Goal: Find contact information: Find contact information

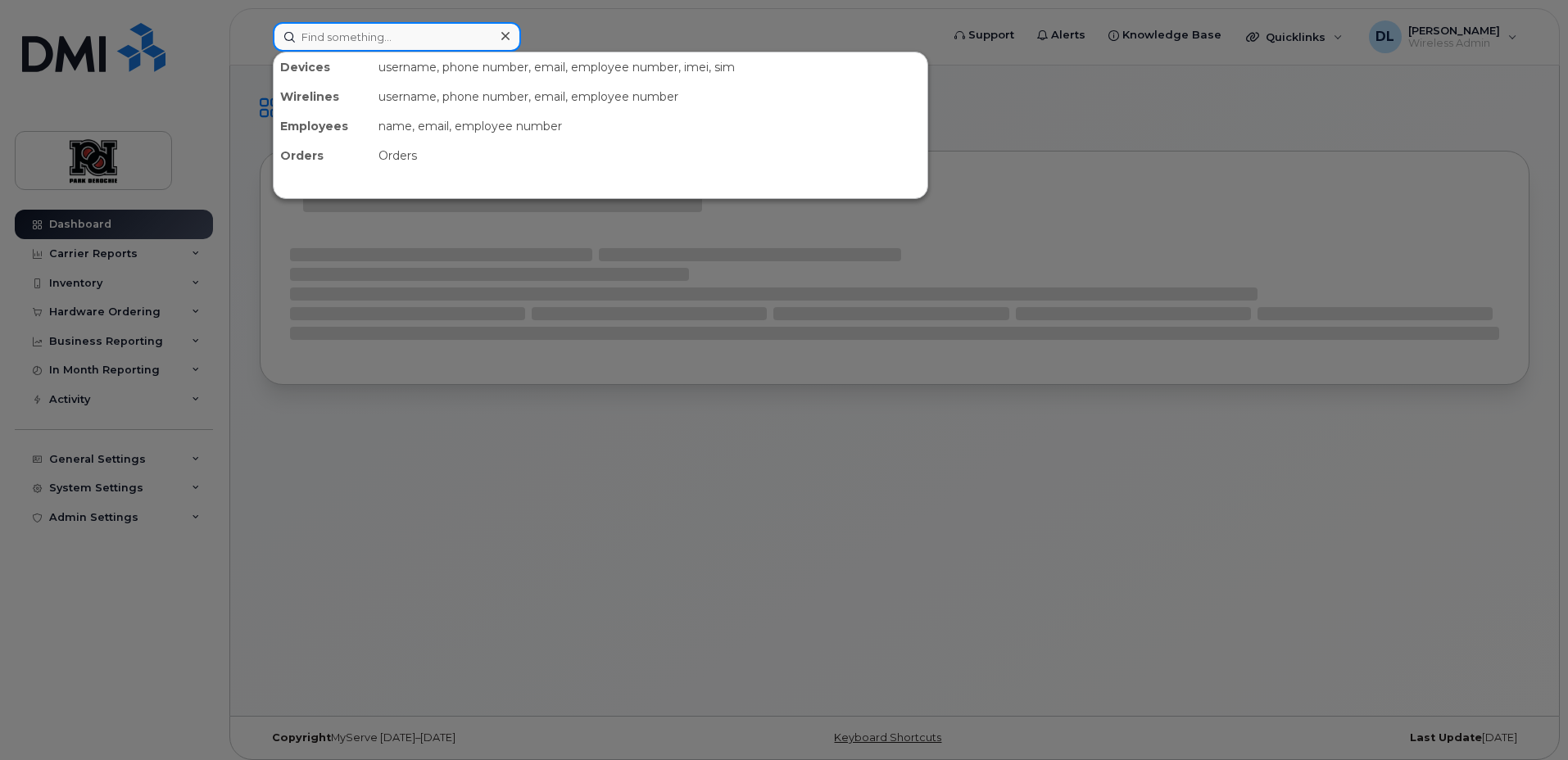
click at [320, 48] on input at bounding box center [396, 36] width 248 height 29
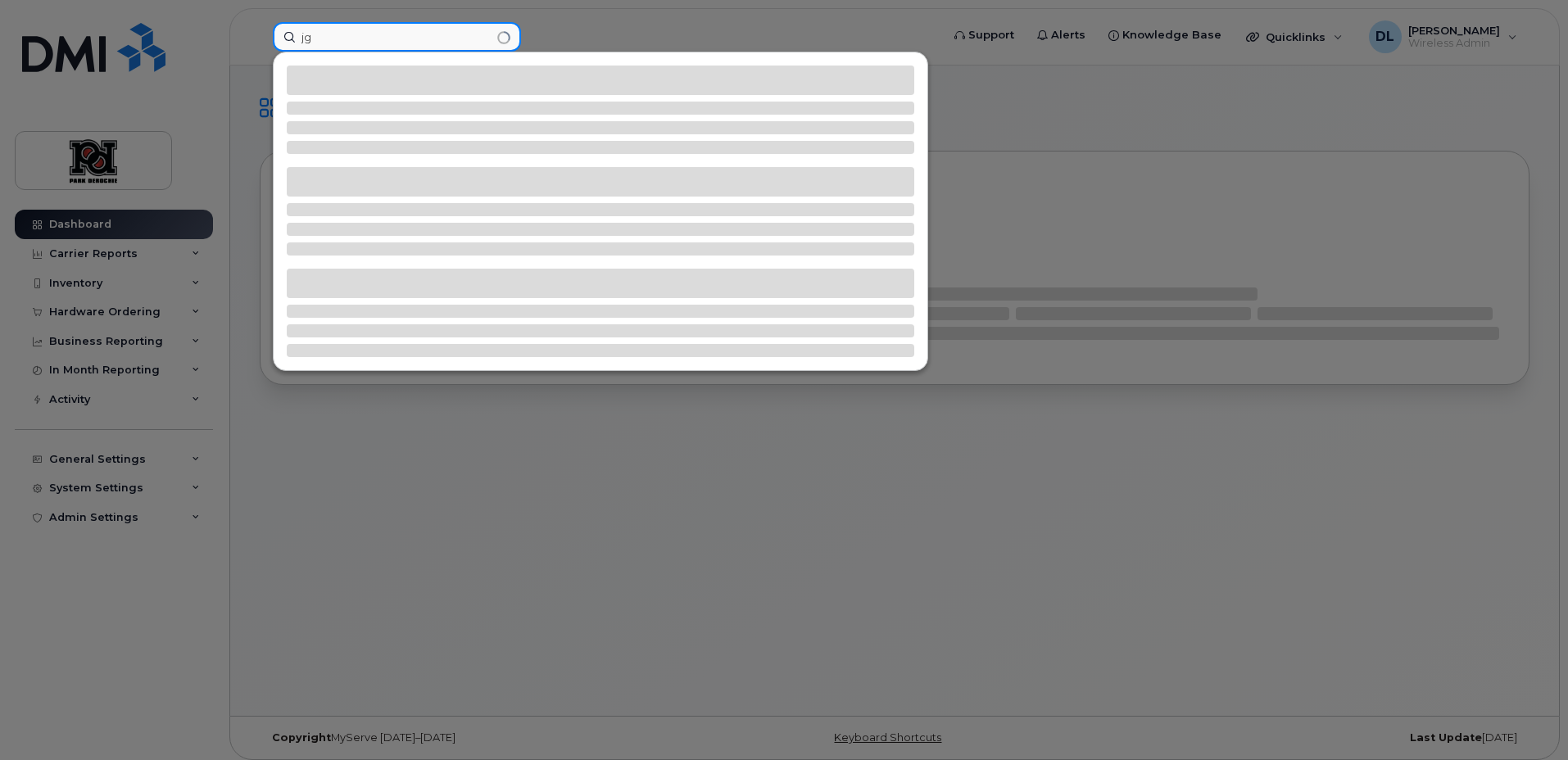
type input "j"
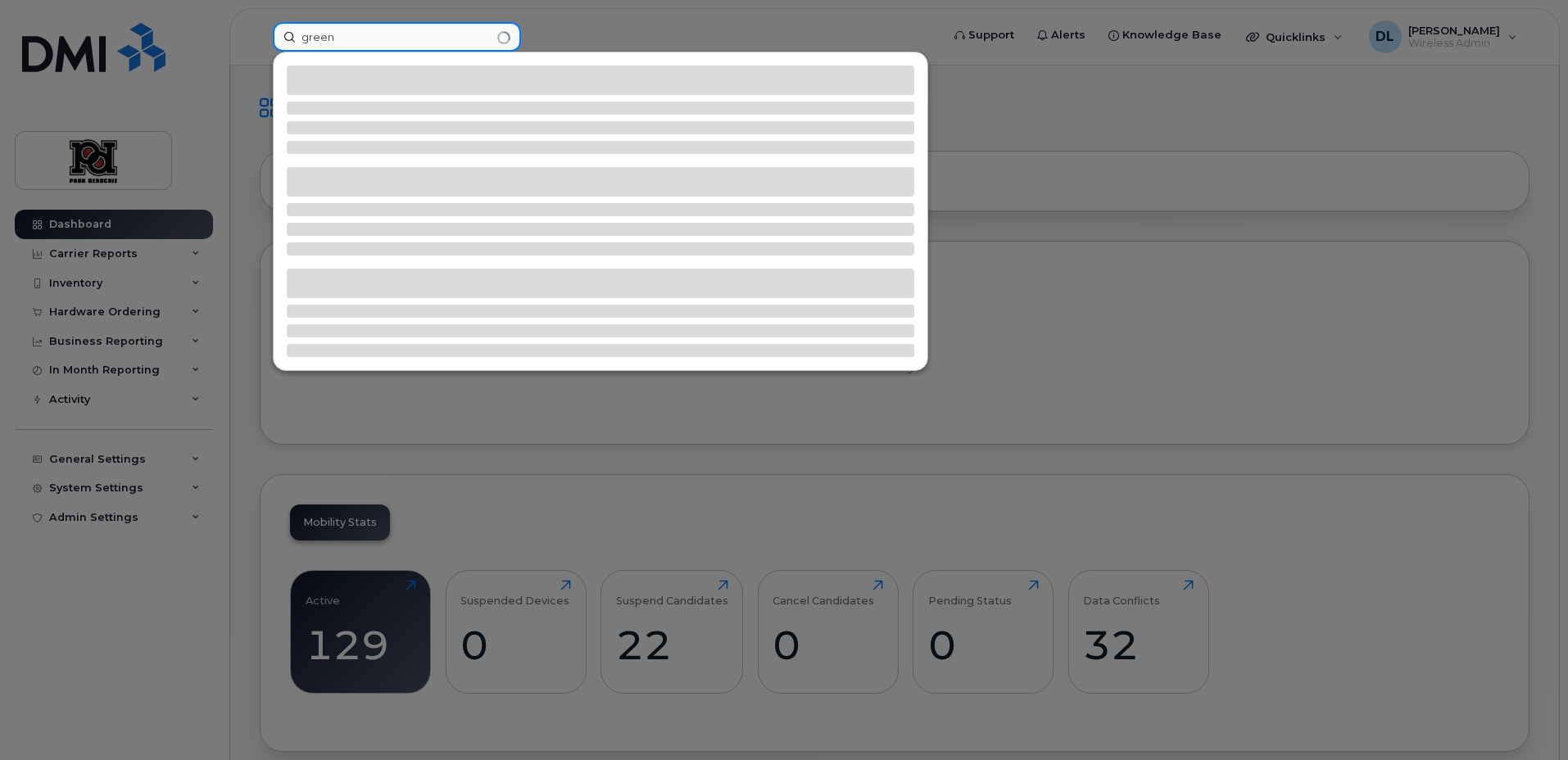
type input "green"
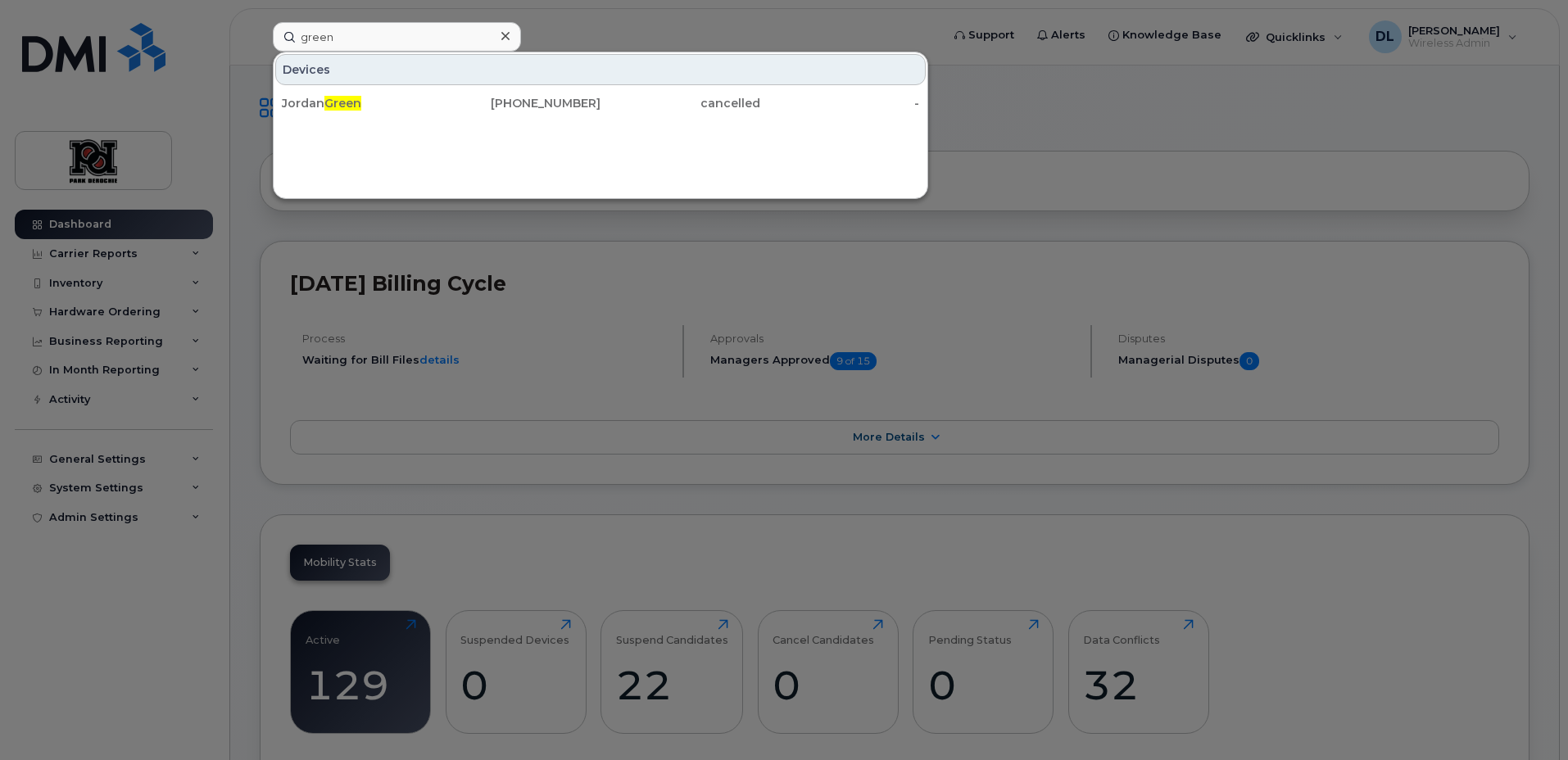
click at [600, 111] on div "cancelled" at bounding box center [680, 103] width 160 height 29
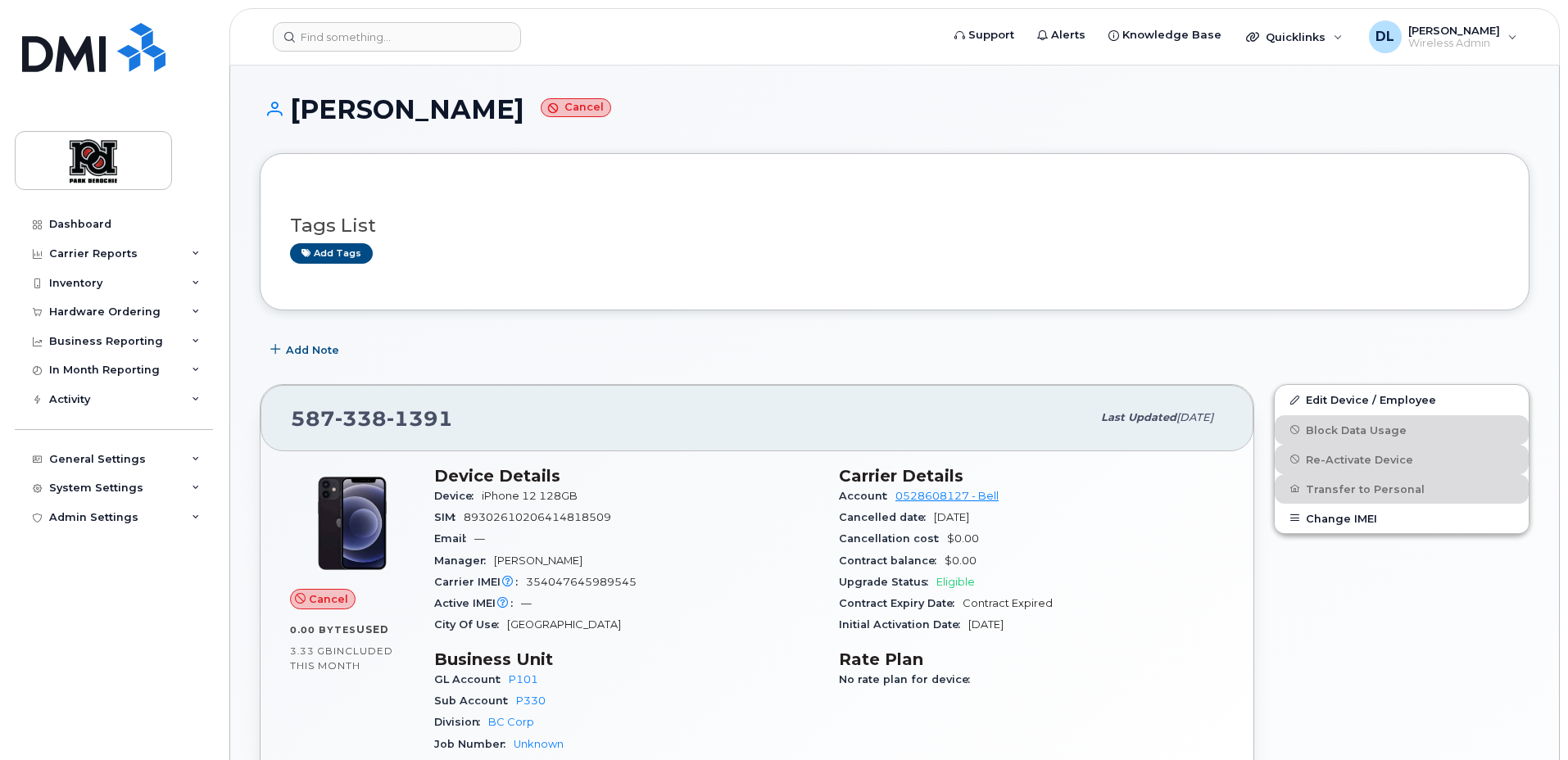
click at [383, 416] on span "338" at bounding box center [361, 419] width 51 height 25
copy span "587 338 1391"
